Goal: Task Accomplishment & Management: Manage account settings

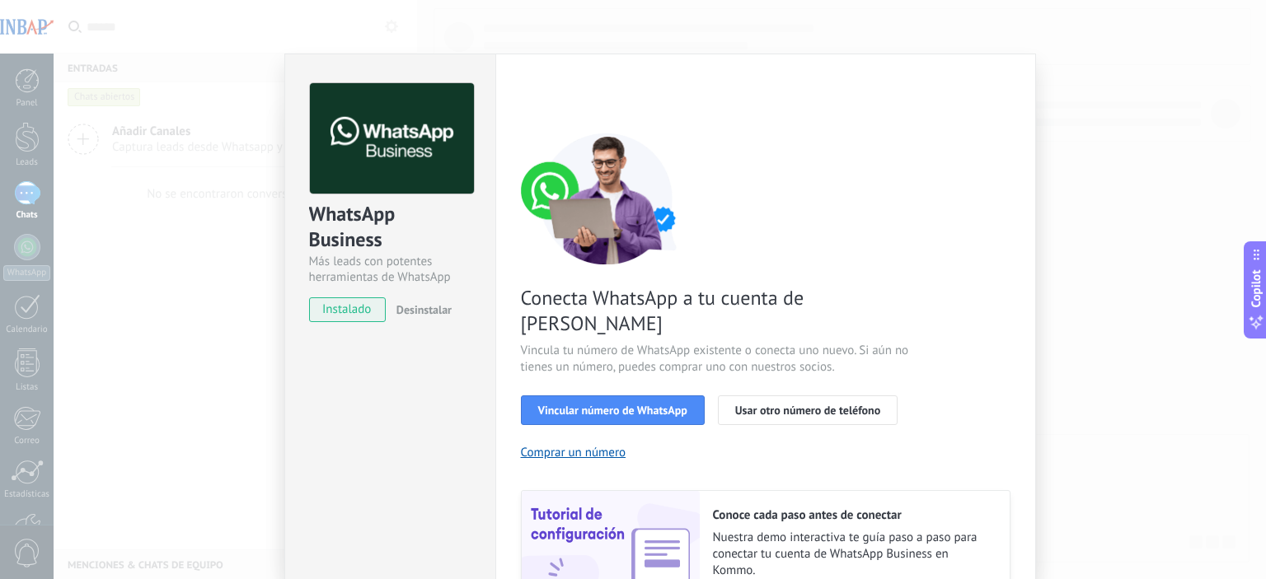
click at [1101, 339] on div "WhatsApp Business Más leads con potentes herramientas de WhatsApp instalado Des…" at bounding box center [660, 289] width 1212 height 579
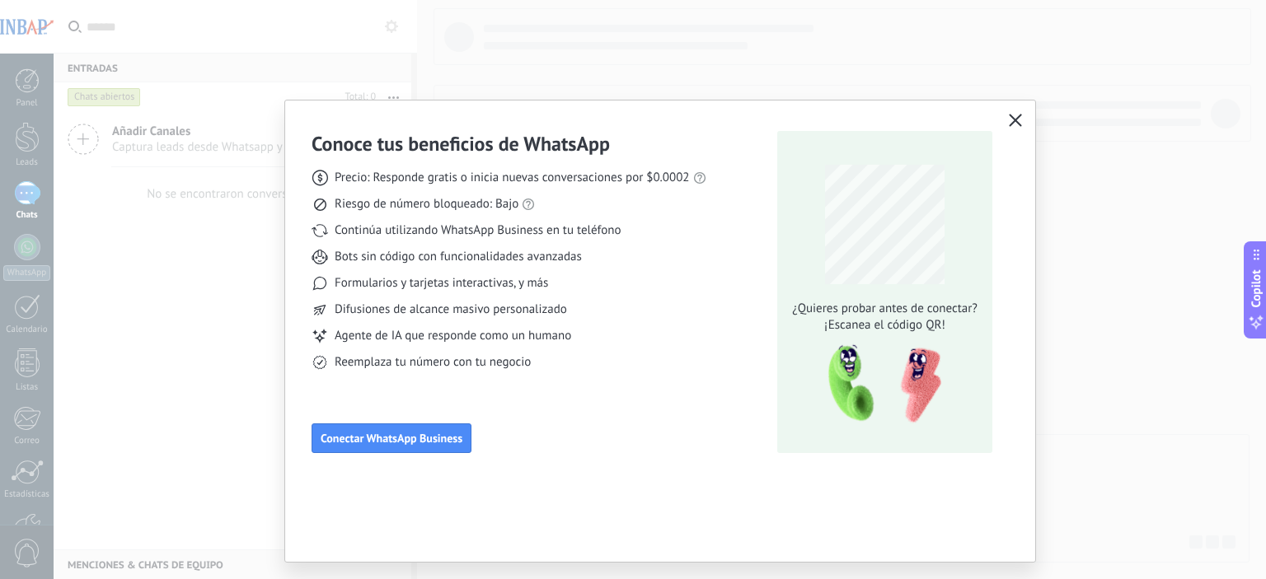
click at [1015, 108] on div "Conoce tus beneficios de WhatsApp Precio: Responde gratis o inicia nuevas conve…" at bounding box center [660, 290] width 750 height 379
click at [1017, 128] on span "button" at bounding box center [1015, 121] width 13 height 15
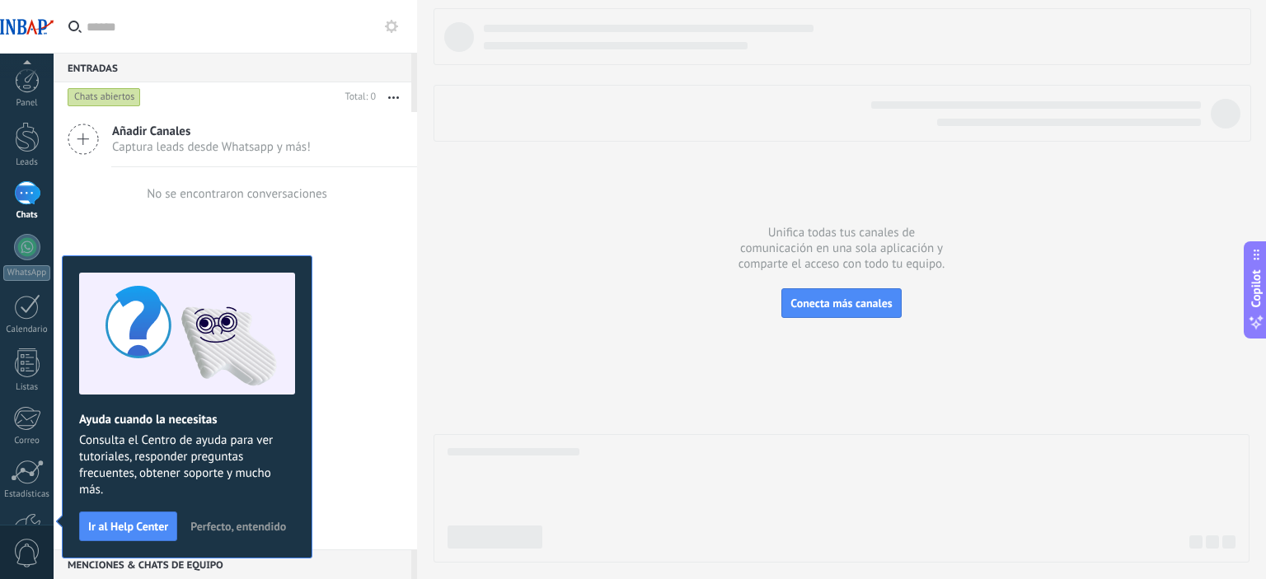
scroll to position [105, 0]
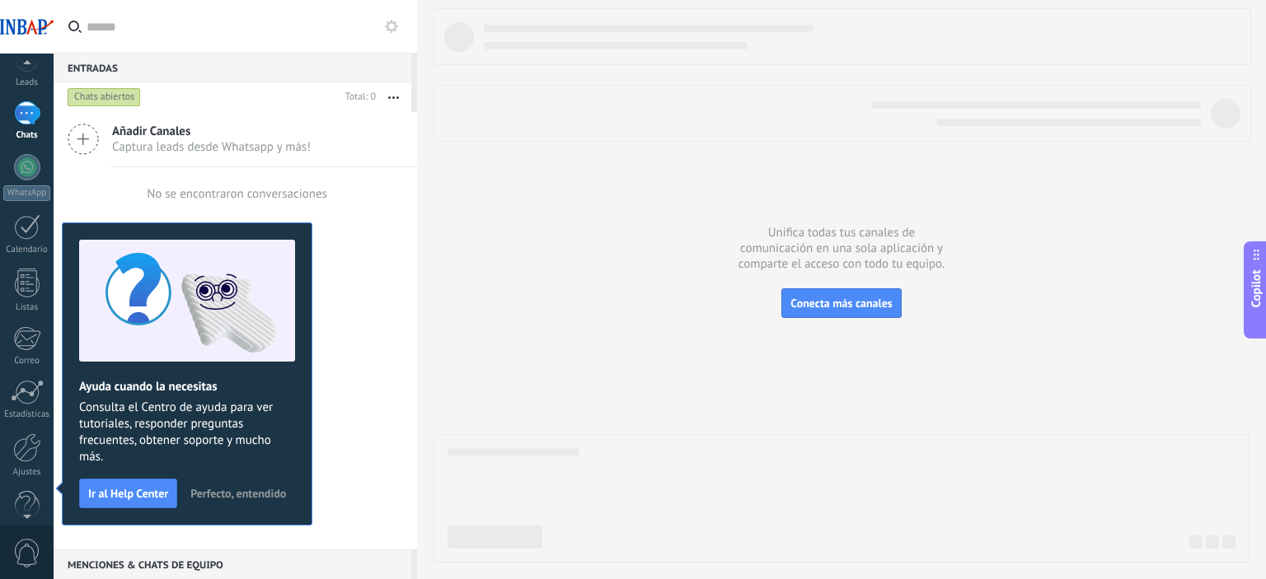
click at [21, 70] on div at bounding box center [27, 66] width 54 height 25
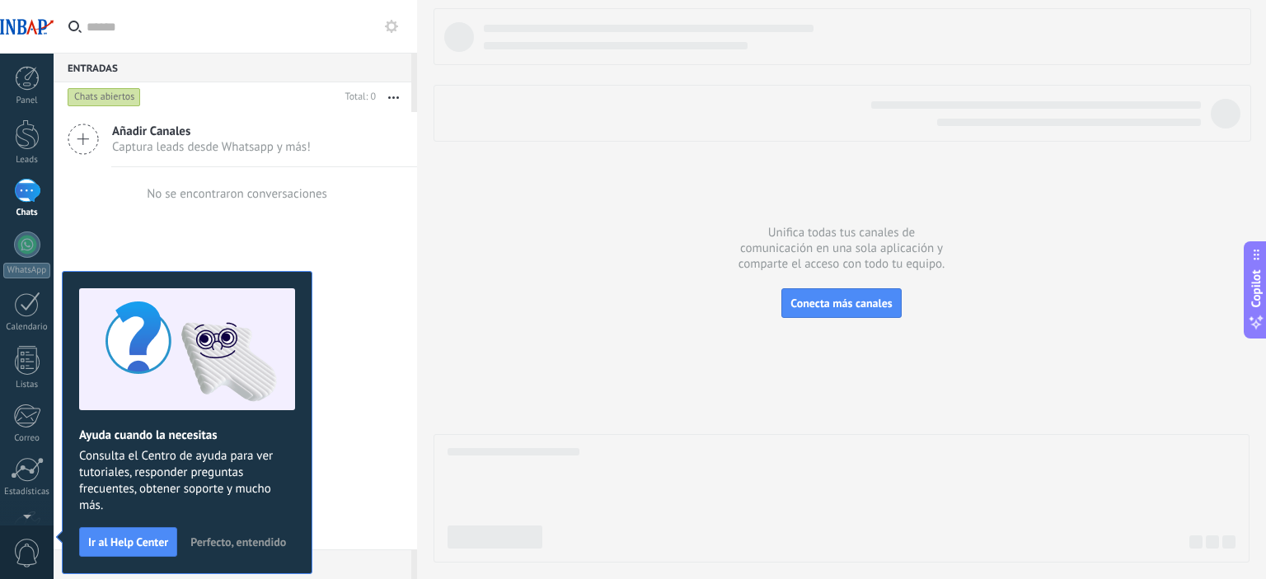
scroll to position [0, 0]
click at [37, 30] on div at bounding box center [27, 27] width 54 height 54
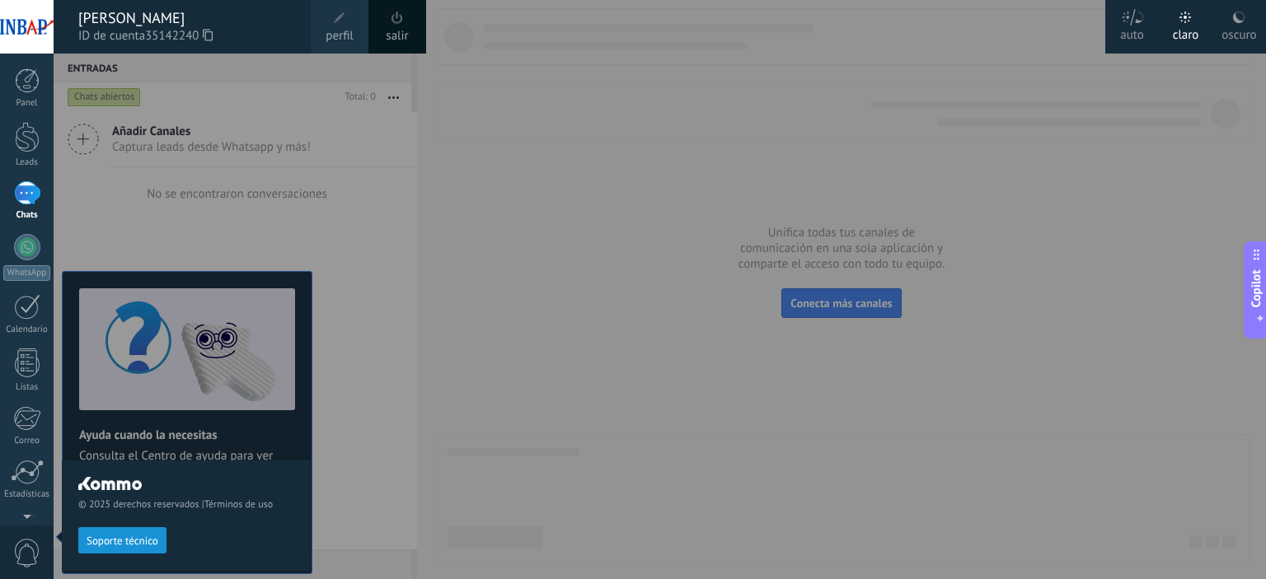
click at [337, 32] on span "perfil" at bounding box center [338, 36] width 27 height 18
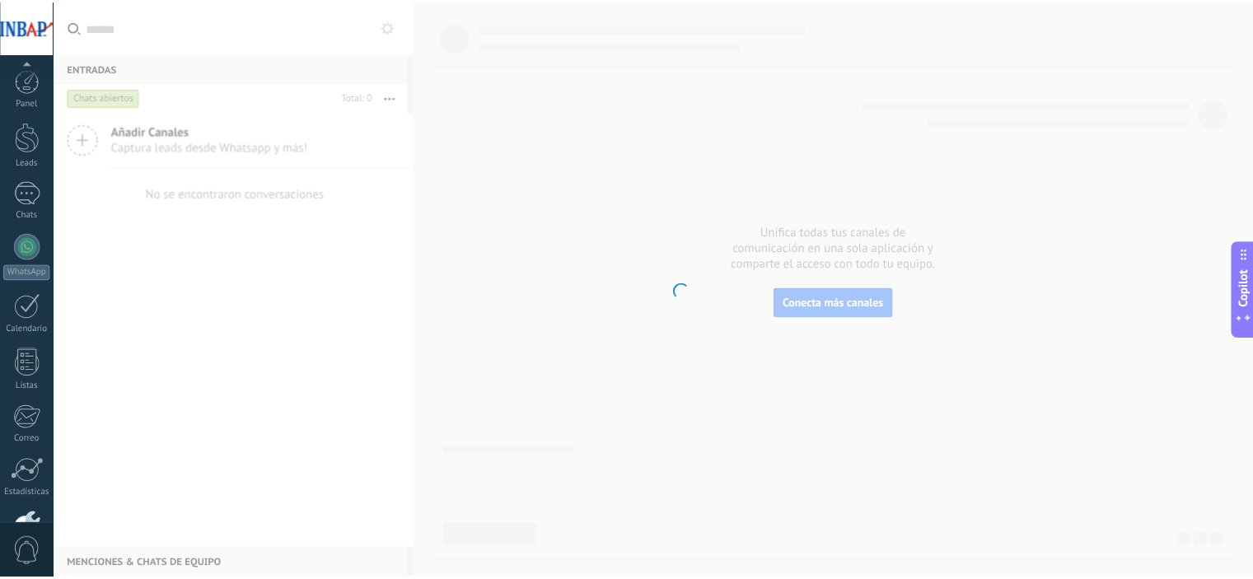
scroll to position [105, 0]
